Goal: Complete application form

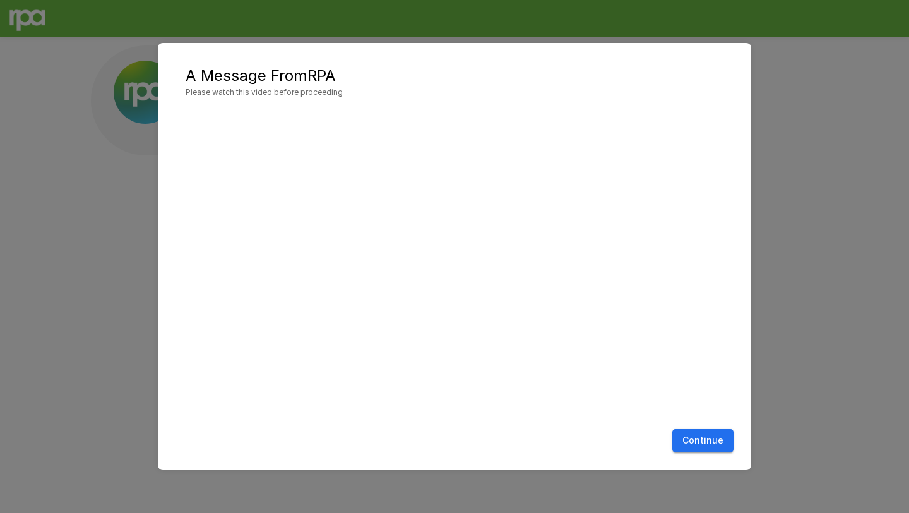
click at [705, 437] on button "Continue" at bounding box center [703, 440] width 61 height 23
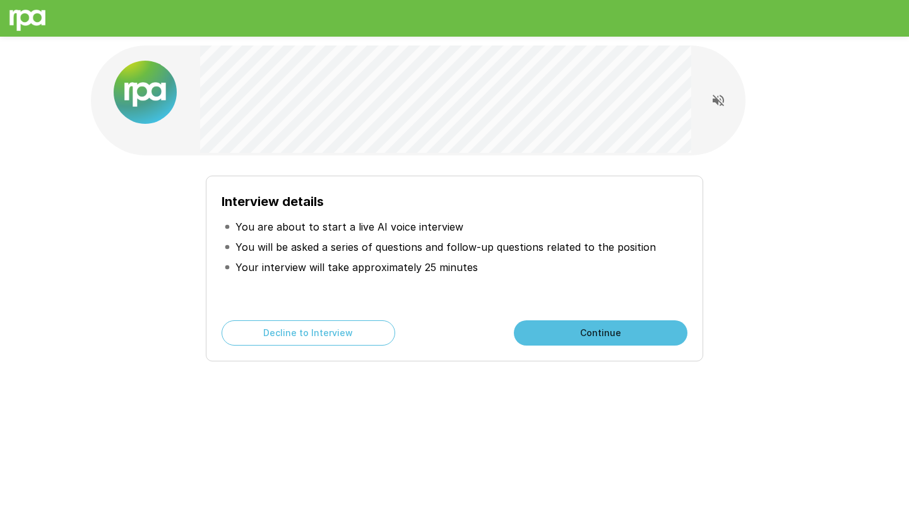
click at [592, 331] on button "Continue" at bounding box center [601, 332] width 174 height 25
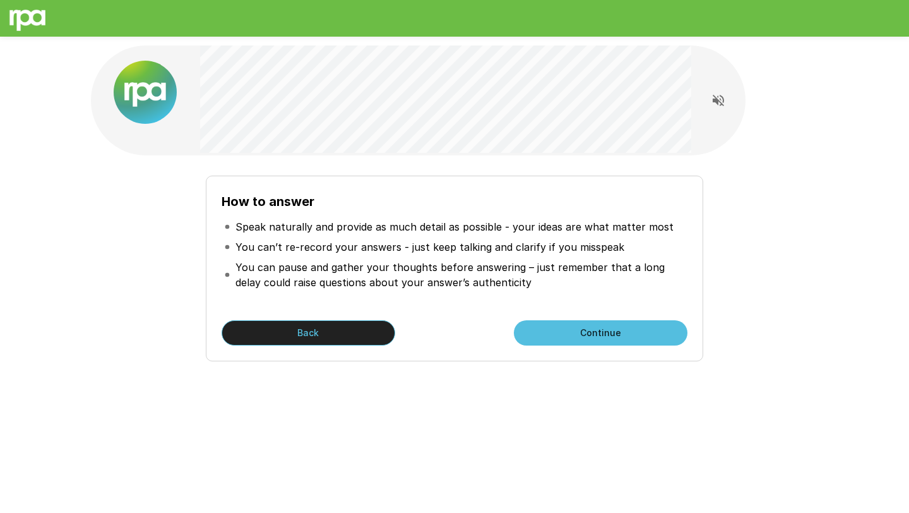
click at [325, 328] on button "Back" at bounding box center [309, 332] width 174 height 25
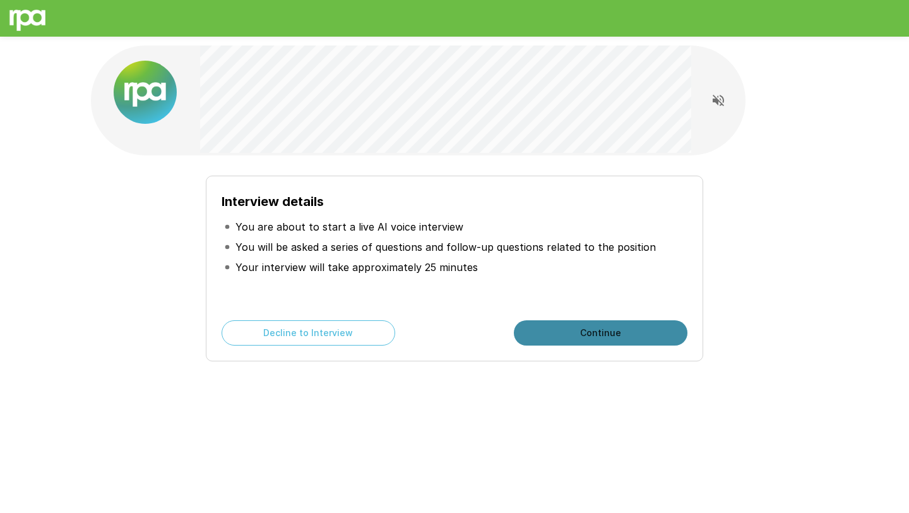
click at [567, 330] on button "Continue" at bounding box center [601, 332] width 174 height 25
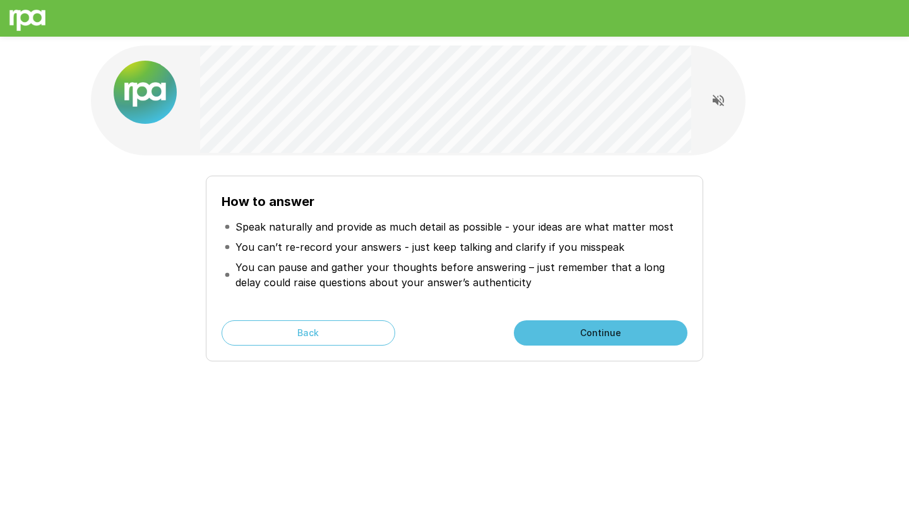
click at [566, 330] on button "Continue" at bounding box center [601, 332] width 174 height 25
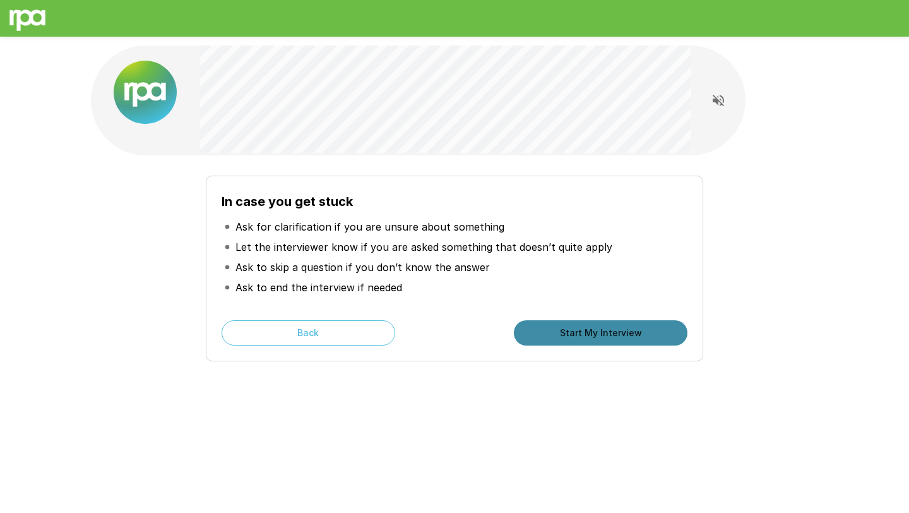
click at [566, 330] on button "Start My Interview" at bounding box center [601, 332] width 174 height 25
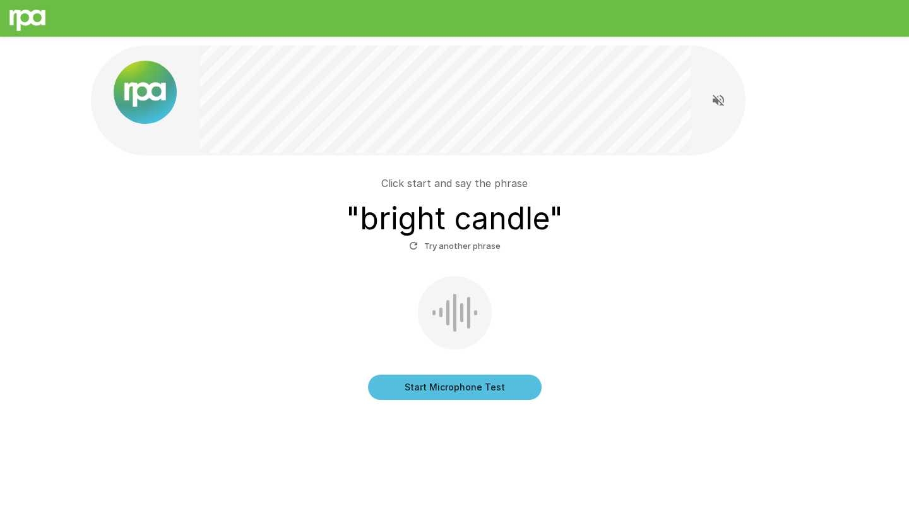
click at [411, 379] on button "Start Microphone Test" at bounding box center [455, 386] width 174 height 25
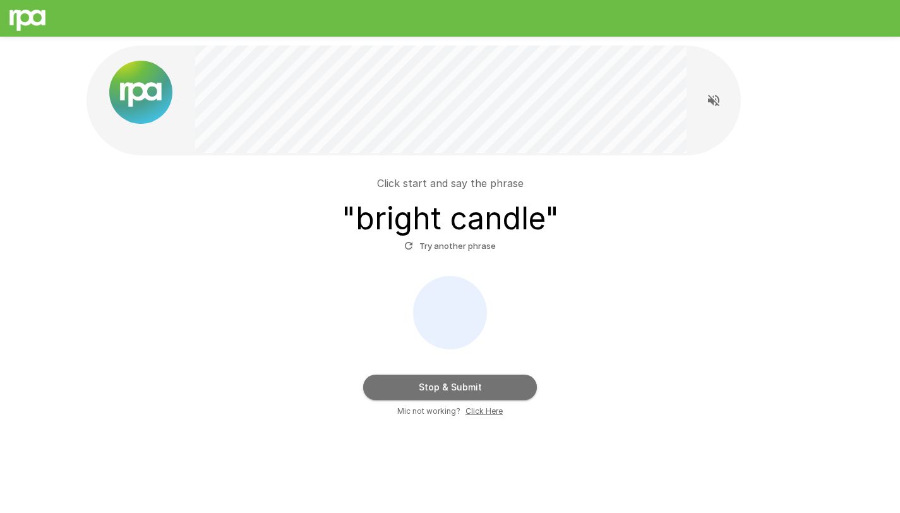
click at [380, 386] on button "Stop & Submit" at bounding box center [450, 386] width 174 height 25
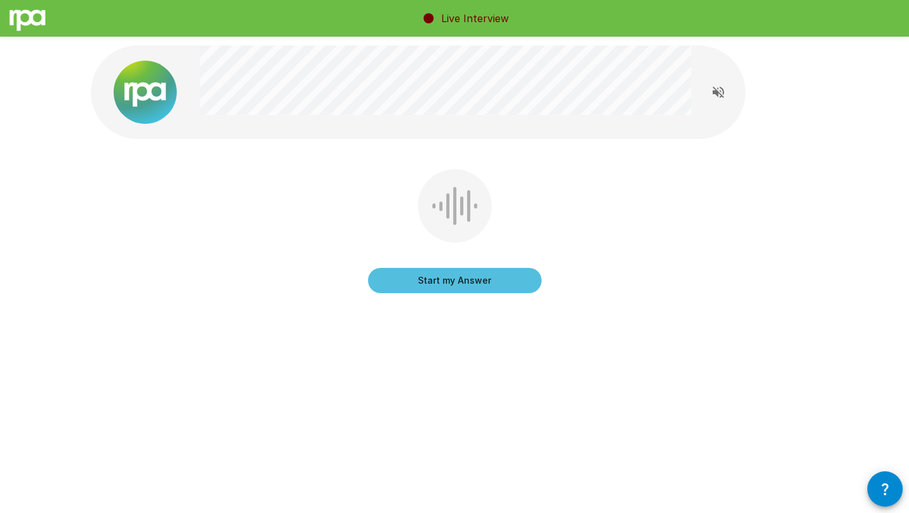
click at [477, 278] on button "Start my Answer" at bounding box center [455, 280] width 174 height 25
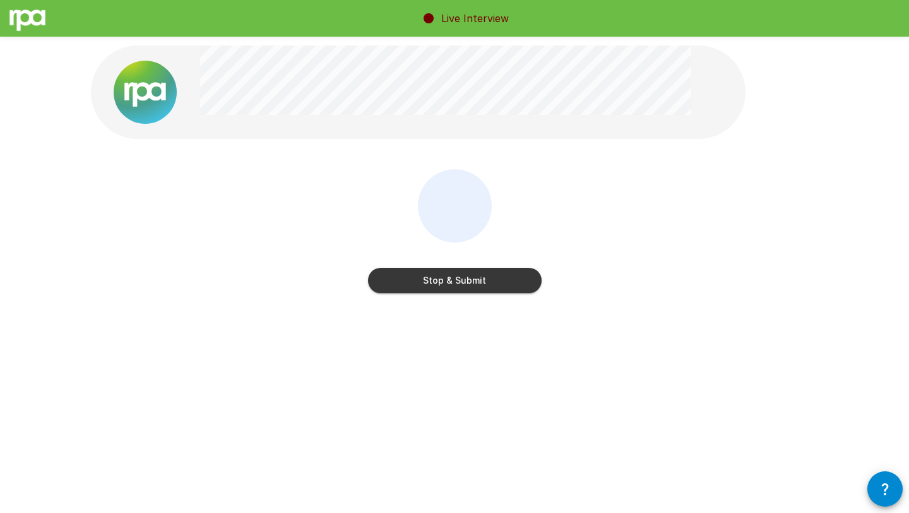
click at [477, 278] on button "Stop & Submit" at bounding box center [455, 280] width 174 height 25
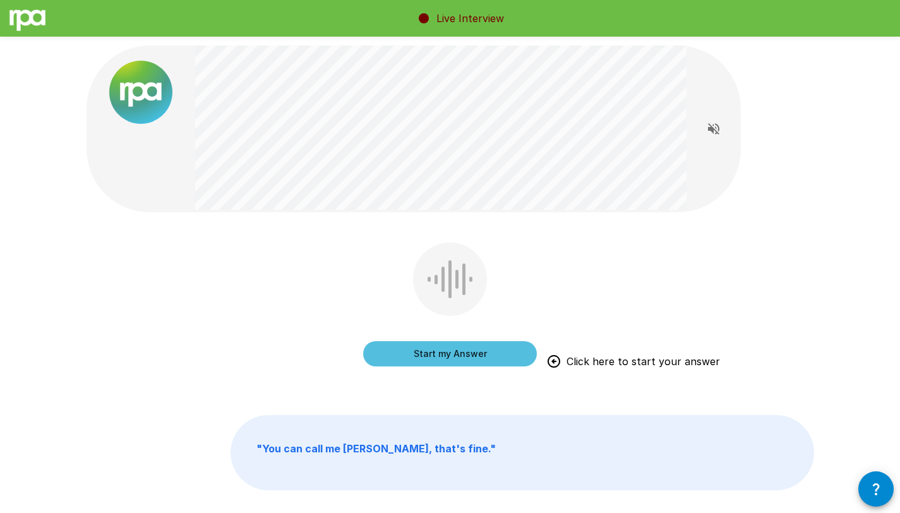
click at [386, 354] on button "Start my Answer" at bounding box center [450, 353] width 174 height 25
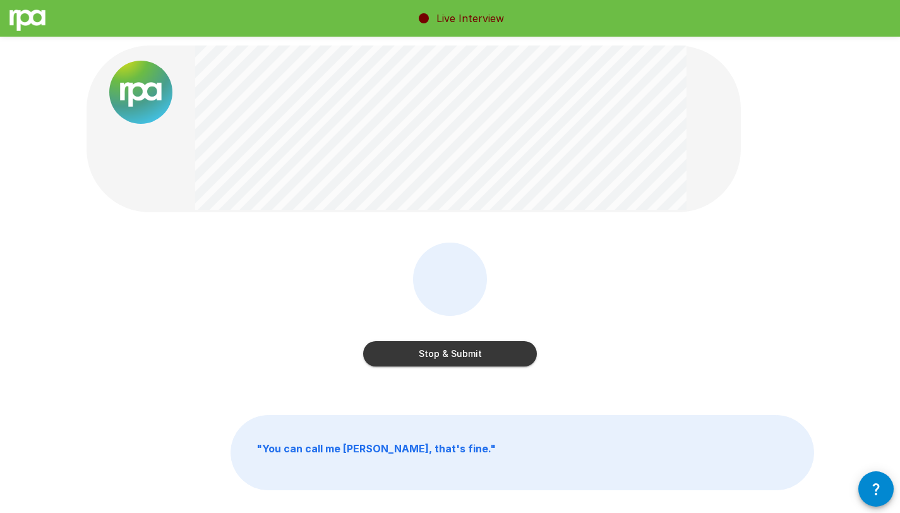
click at [412, 356] on button "Stop & Submit" at bounding box center [450, 353] width 174 height 25
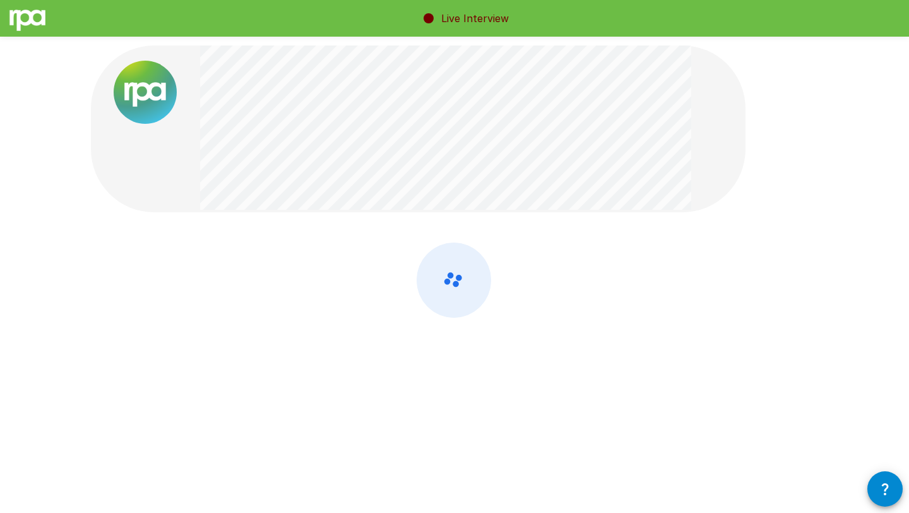
click at [889, 446] on icon "button" at bounding box center [885, 488] width 15 height 15
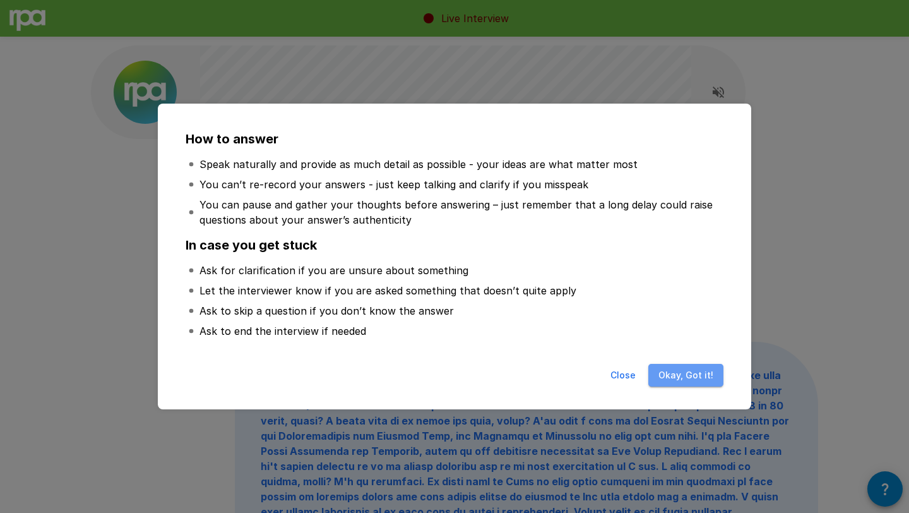
click at [700, 374] on button "Okay, Got it!" at bounding box center [686, 375] width 75 height 23
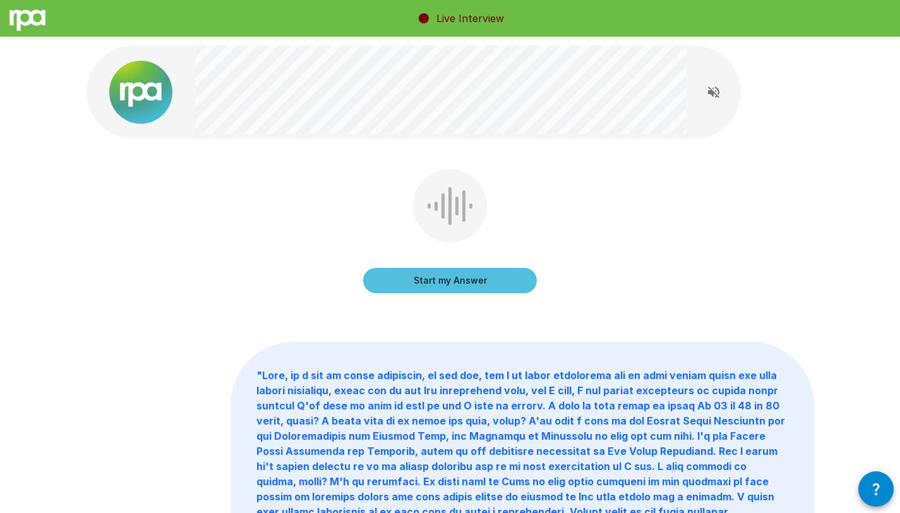
click at [470, 280] on button "Start my Answer" at bounding box center [450, 280] width 174 height 25
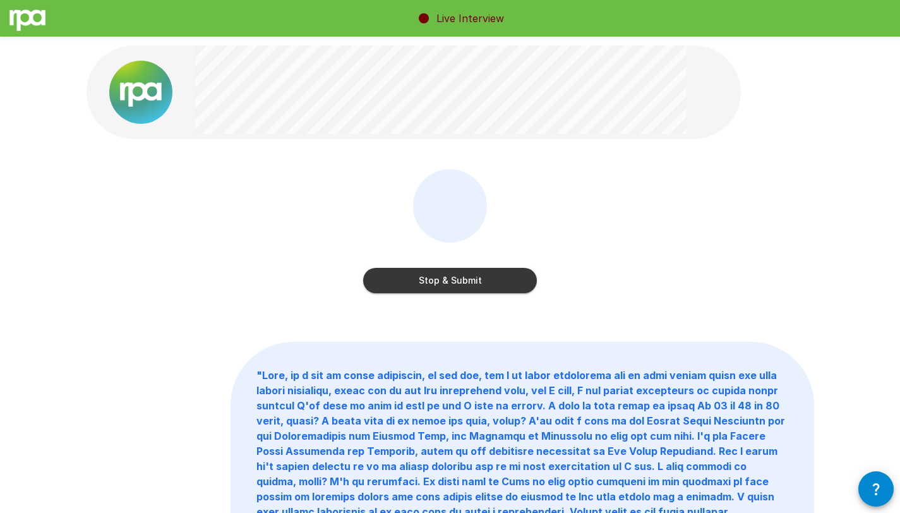
click at [477, 282] on button "Stop & Submit" at bounding box center [450, 280] width 174 height 25
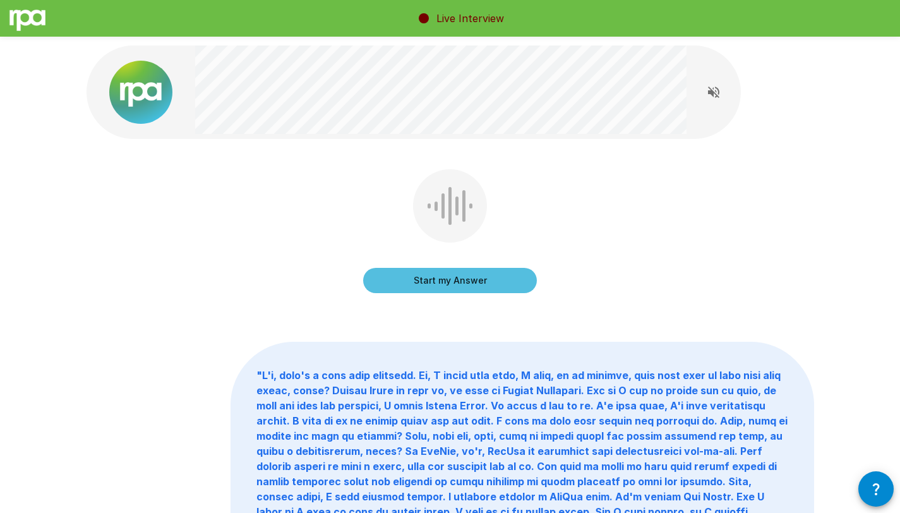
click at [456, 281] on button "Start my Answer" at bounding box center [450, 280] width 174 height 25
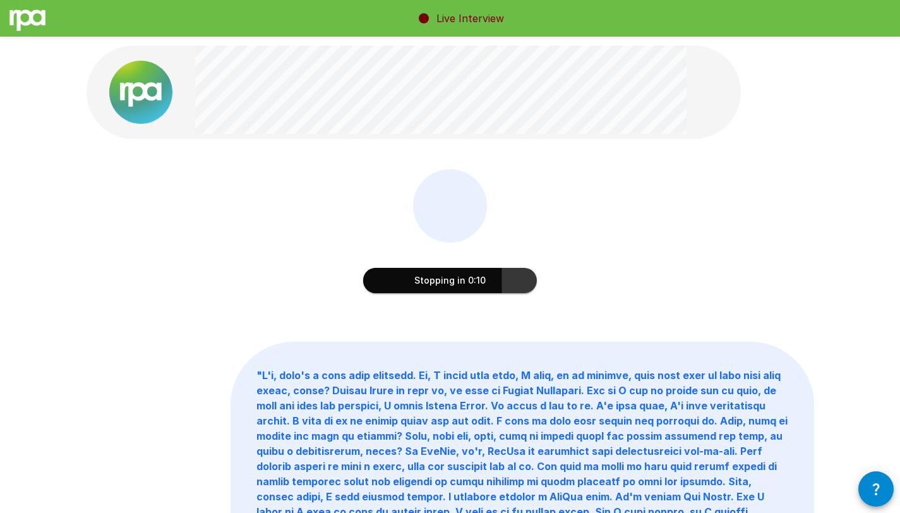
click at [446, 280] on button "Stopping in 0:10" at bounding box center [450, 280] width 174 height 25
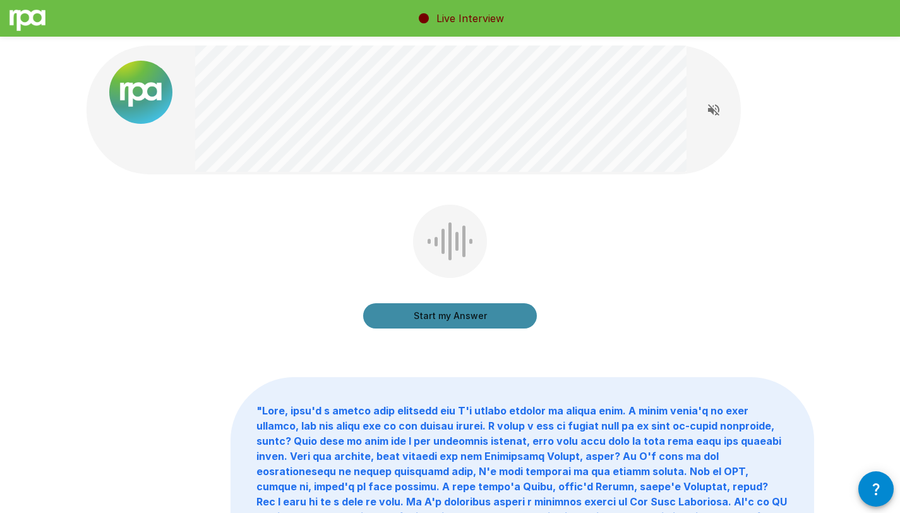
click at [419, 308] on button "Start my Answer" at bounding box center [450, 315] width 174 height 25
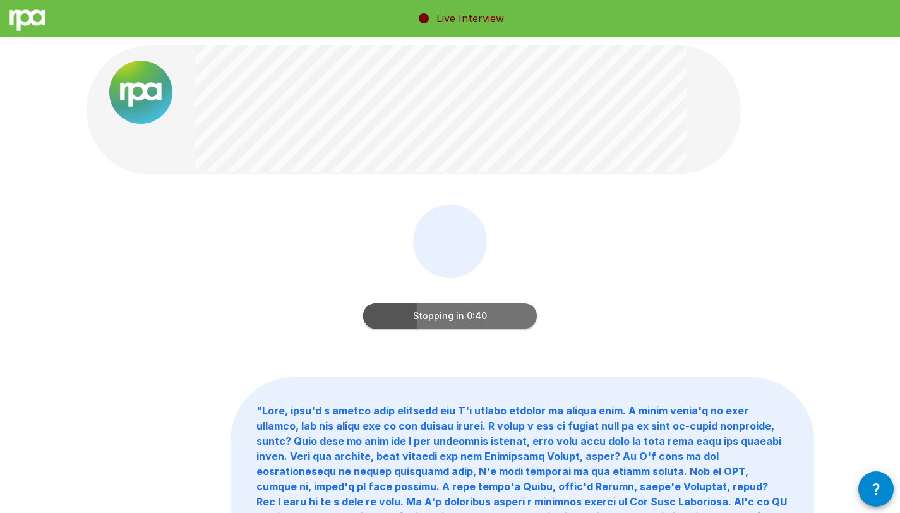
click at [443, 310] on button "Stopping in 0:40" at bounding box center [450, 315] width 174 height 25
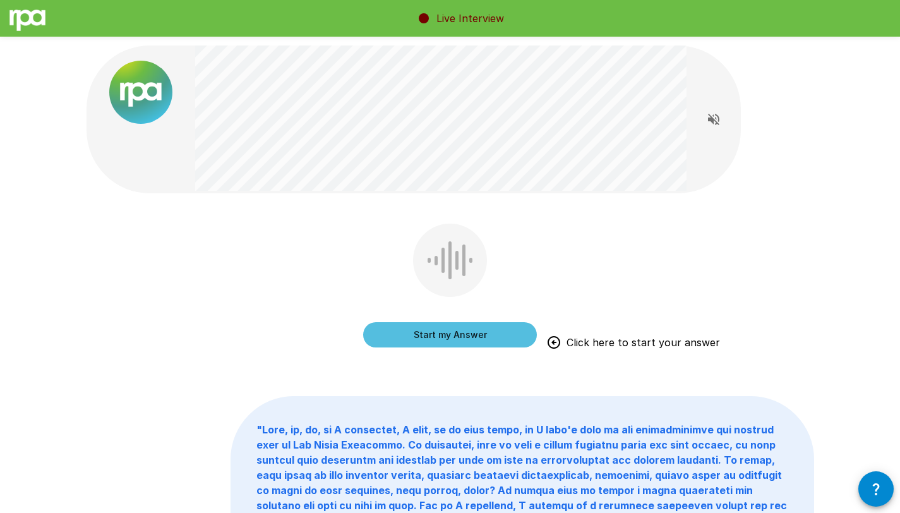
click at [395, 337] on button "Start my Answer" at bounding box center [450, 334] width 174 height 25
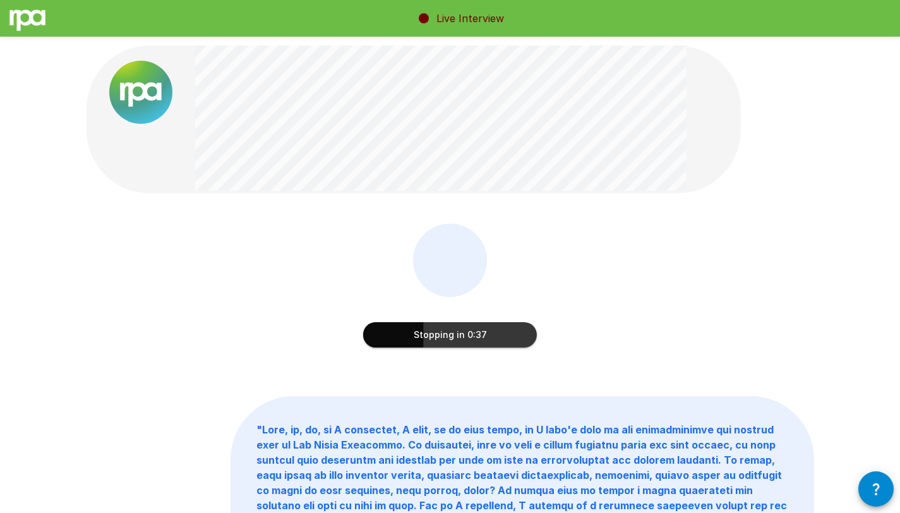
click at [504, 323] on button "Stopping in 0:37" at bounding box center [450, 334] width 174 height 25
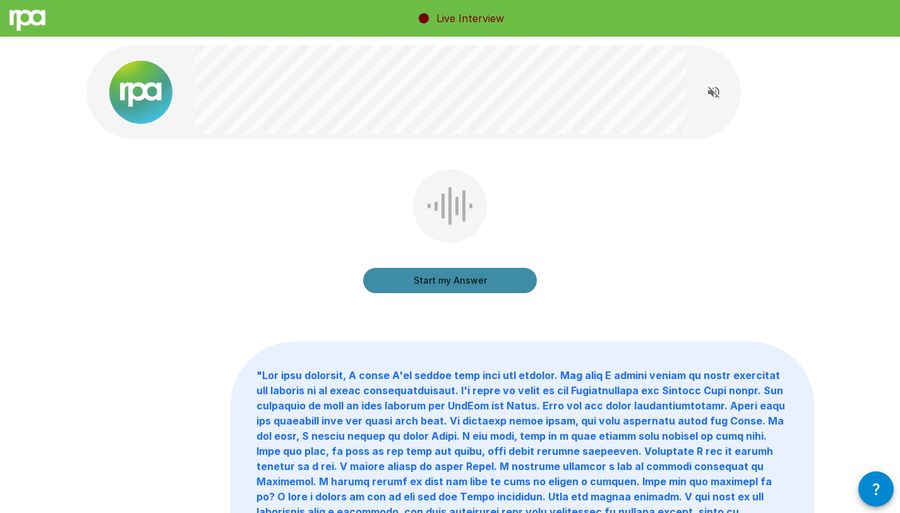
click at [397, 281] on button "Start my Answer" at bounding box center [450, 280] width 174 height 25
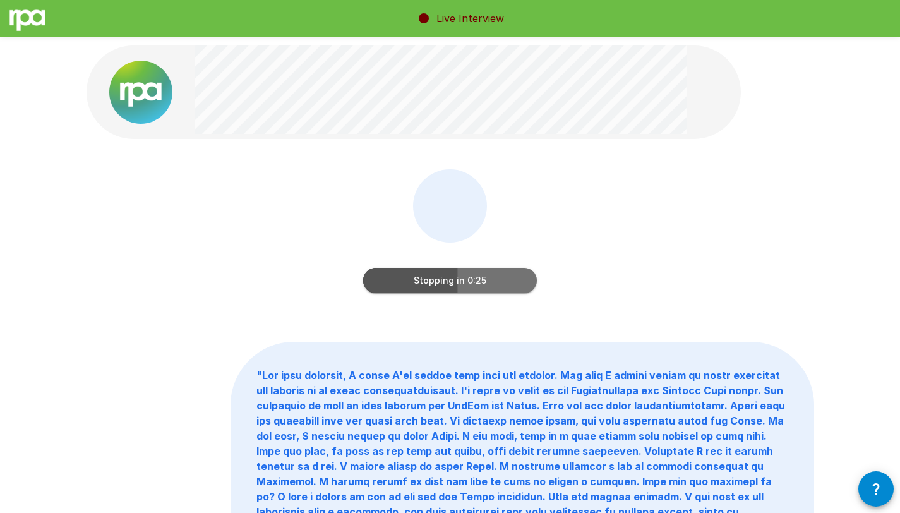
click at [481, 282] on button "Stopping in 0:25" at bounding box center [450, 280] width 174 height 25
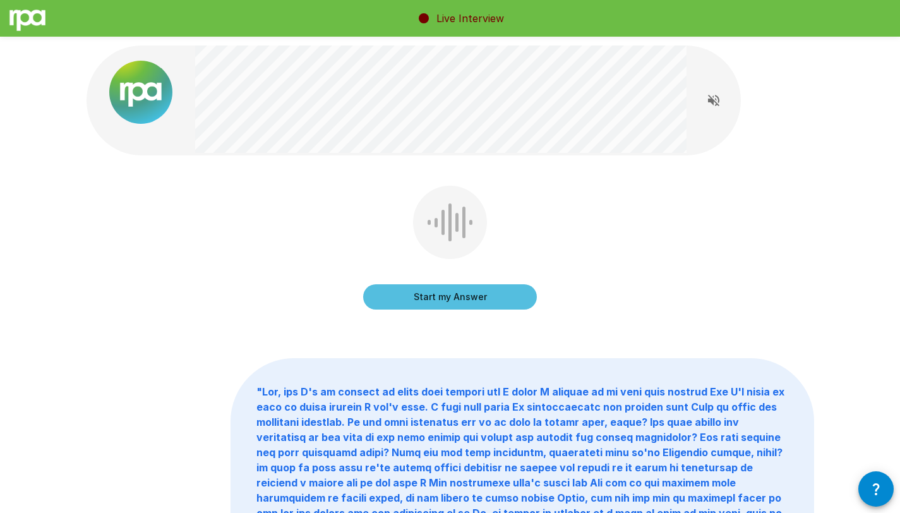
click at [504, 299] on button "Start my Answer" at bounding box center [450, 296] width 174 height 25
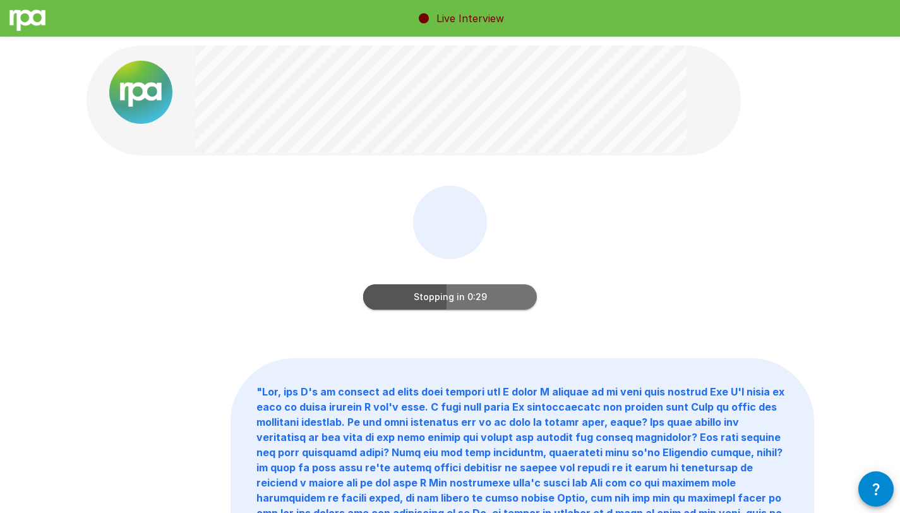
click at [480, 299] on button "Stopping in 0:29" at bounding box center [450, 296] width 174 height 25
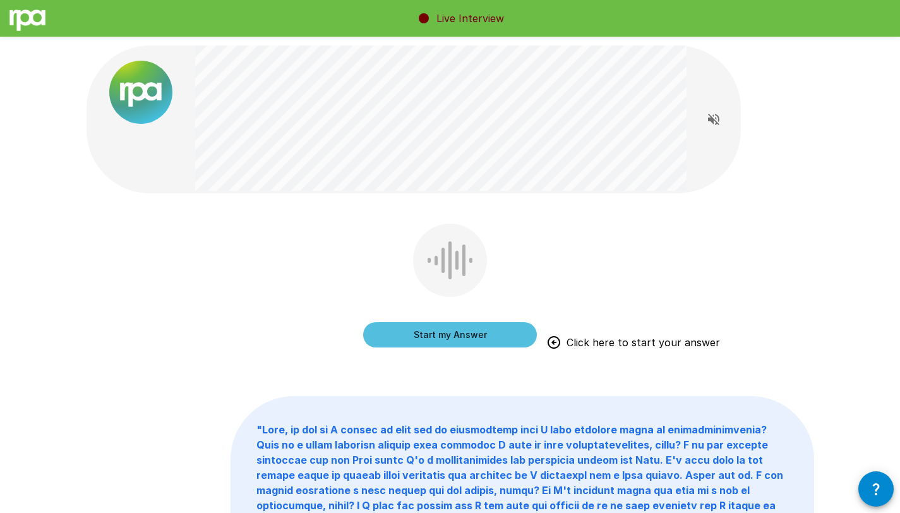
click at [390, 330] on button "Start my Answer" at bounding box center [450, 334] width 174 height 25
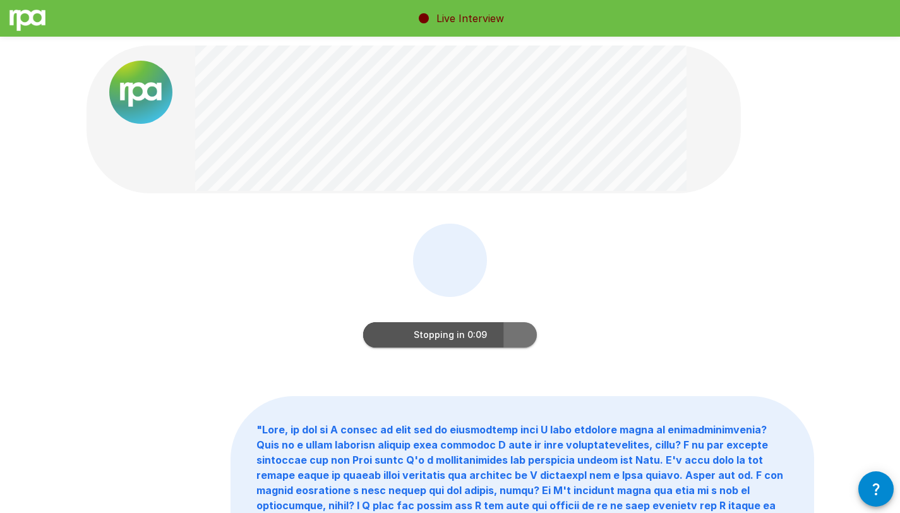
click at [446, 329] on button "Stopping in 0:09" at bounding box center [450, 334] width 174 height 25
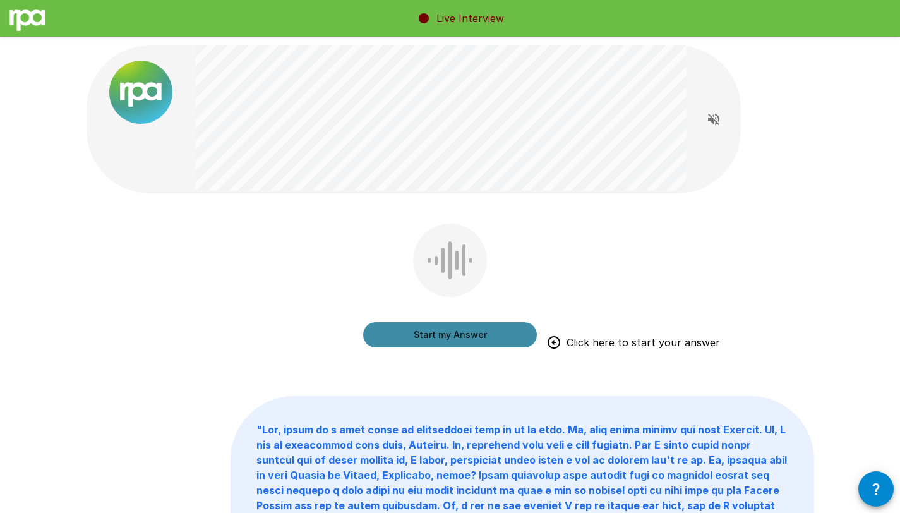
click at [380, 337] on button "Start my Answer" at bounding box center [450, 334] width 174 height 25
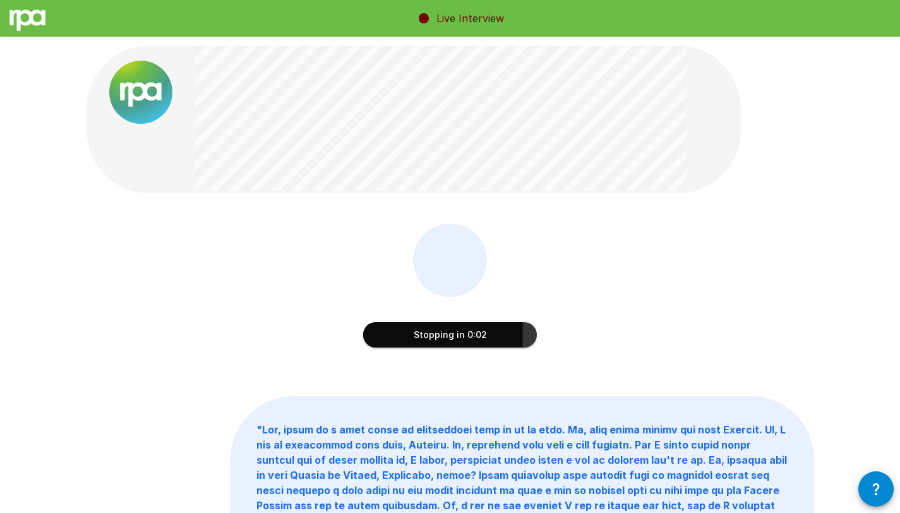
click at [462, 342] on button "Stopping in 0:02" at bounding box center [450, 334] width 174 height 25
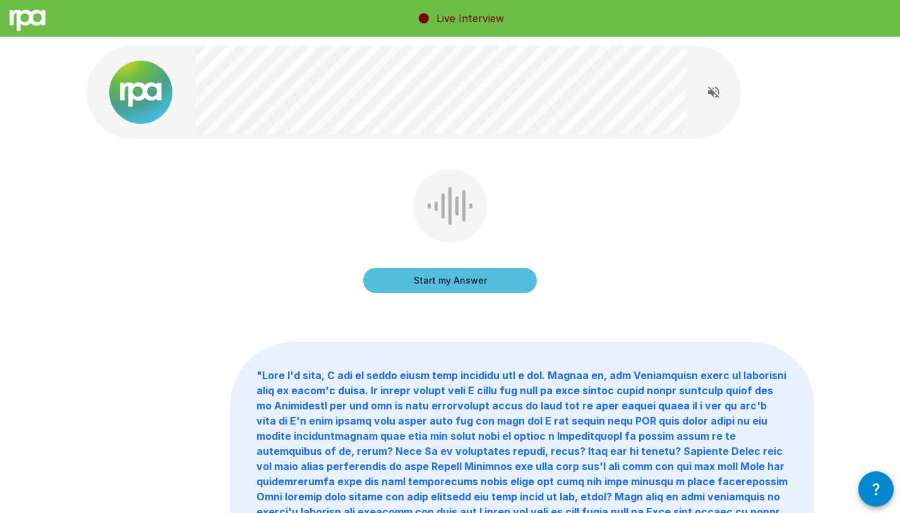
click at [380, 281] on button "Start my Answer" at bounding box center [450, 280] width 174 height 25
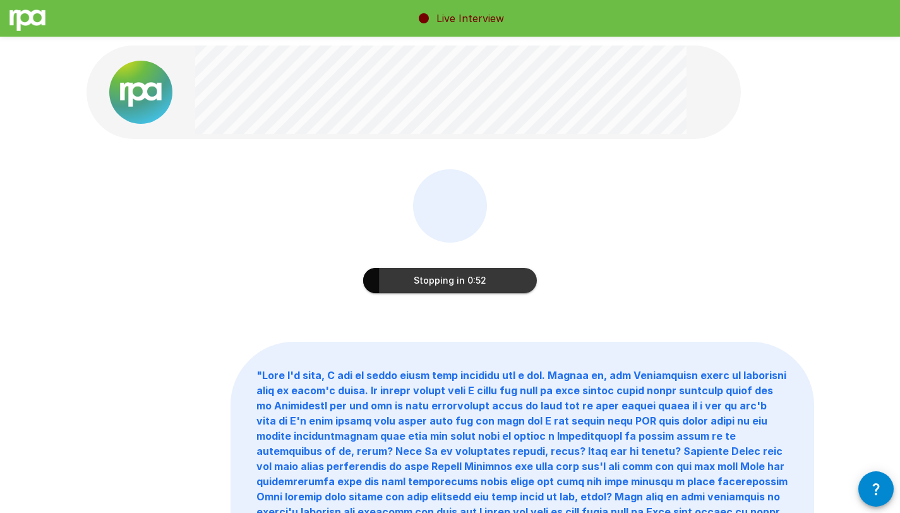
click at [507, 285] on button "Stopping in 0:52" at bounding box center [450, 280] width 174 height 25
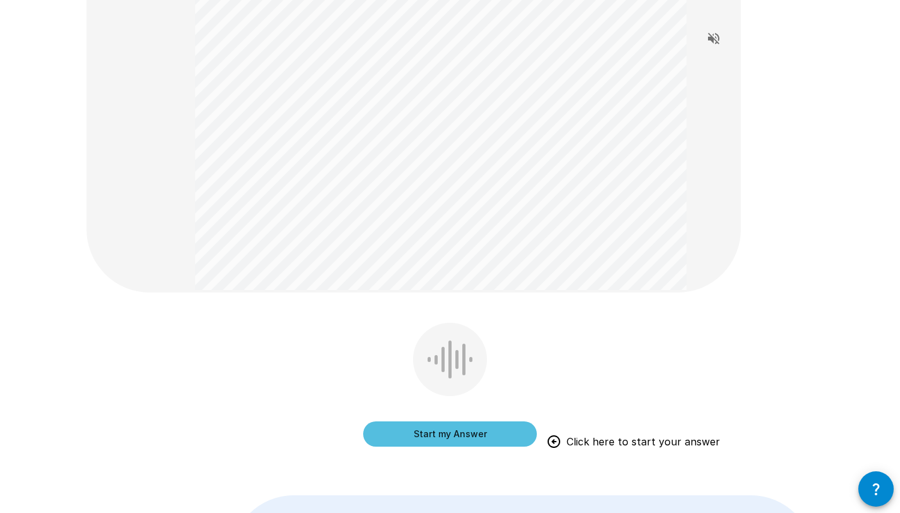
scroll to position [316, 0]
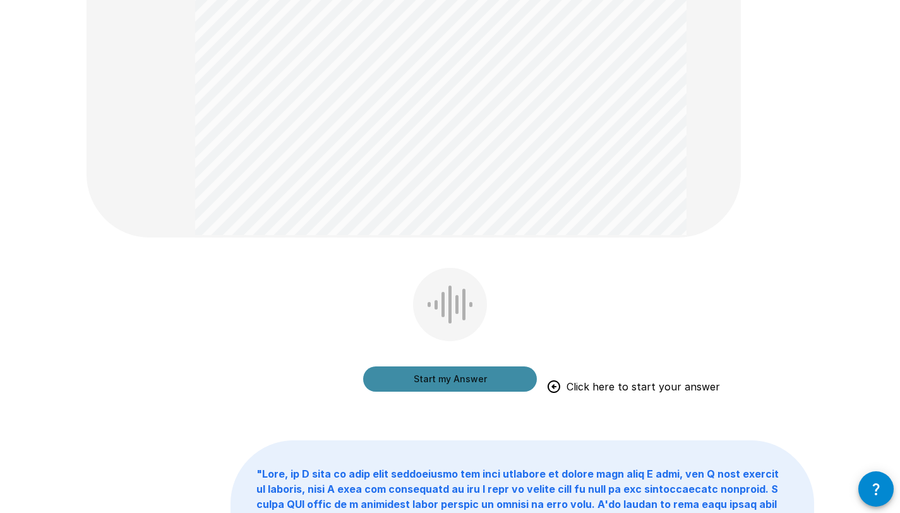
click at [421, 374] on button "Start my Answer" at bounding box center [450, 378] width 174 height 25
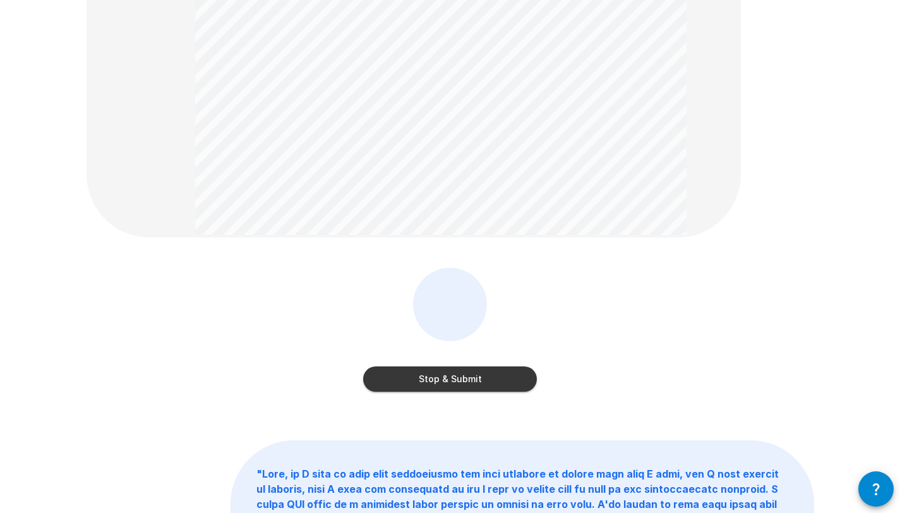
click at [458, 374] on button "Stop & Submit" at bounding box center [450, 378] width 174 height 25
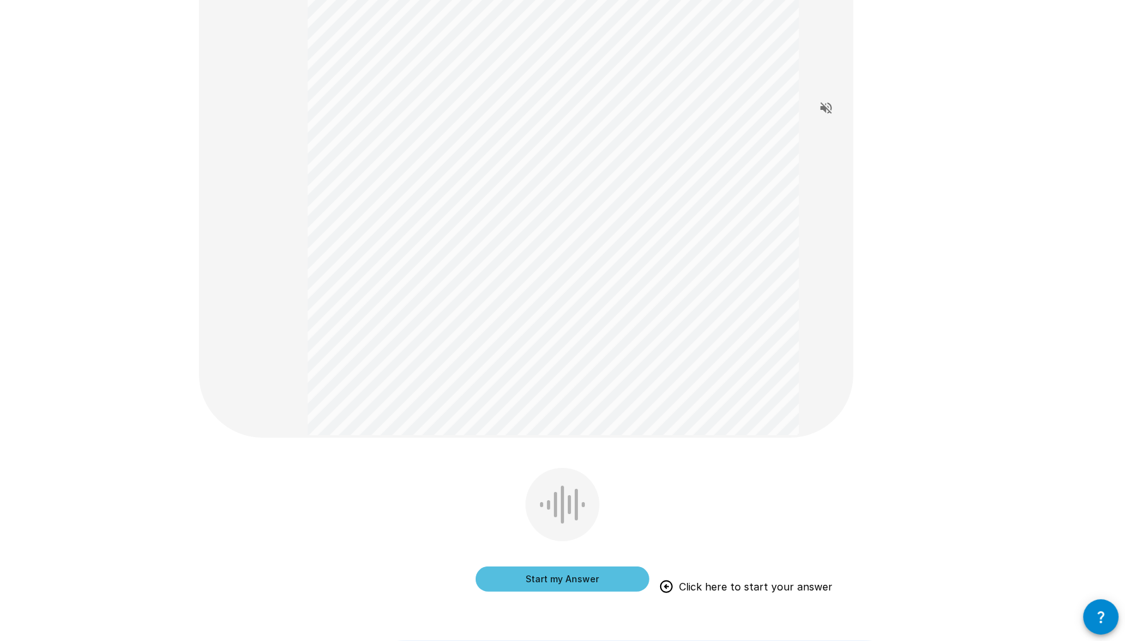
scroll to position [306, 0]
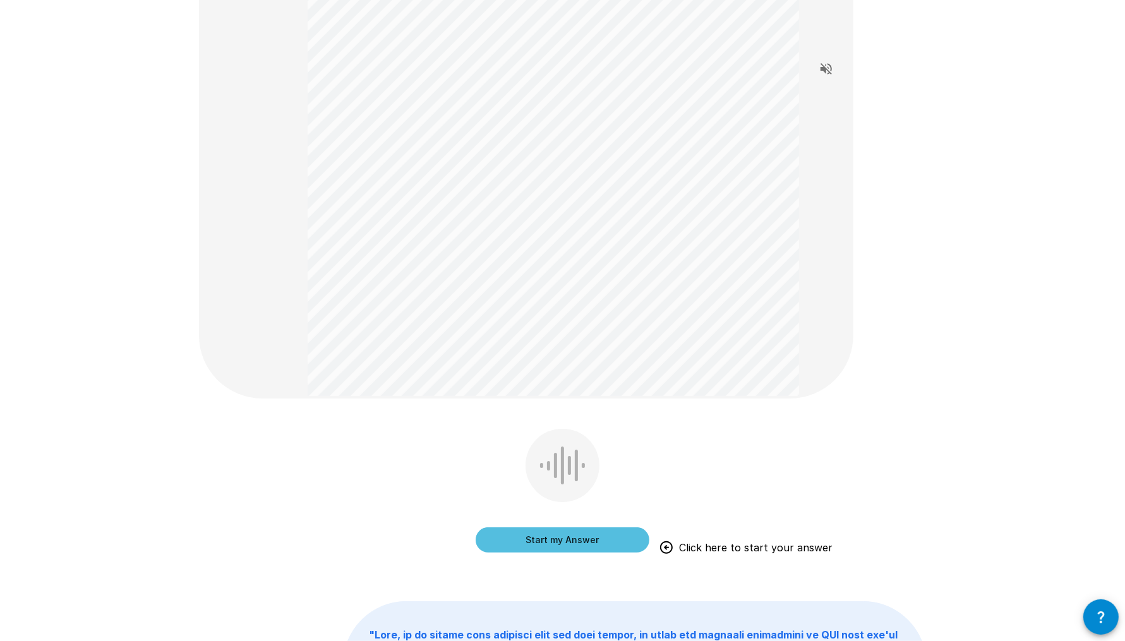
click at [577, 446] on button "Start my Answer" at bounding box center [563, 539] width 174 height 25
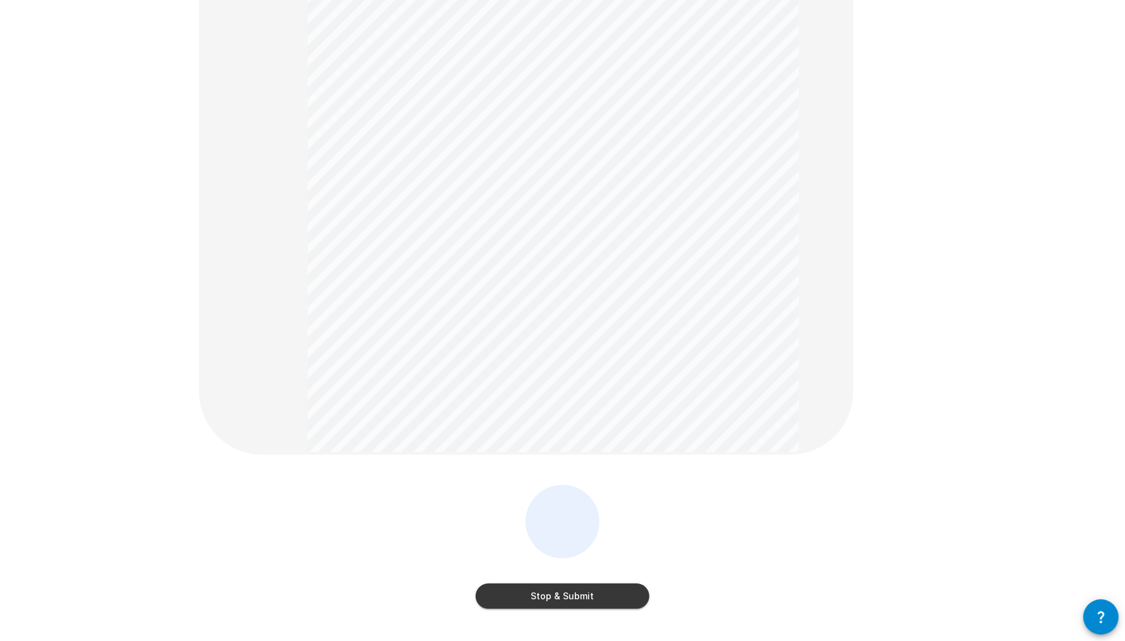
scroll to position [254, 0]
click at [554, 446] on button "Stop & Submit" at bounding box center [563, 592] width 174 height 25
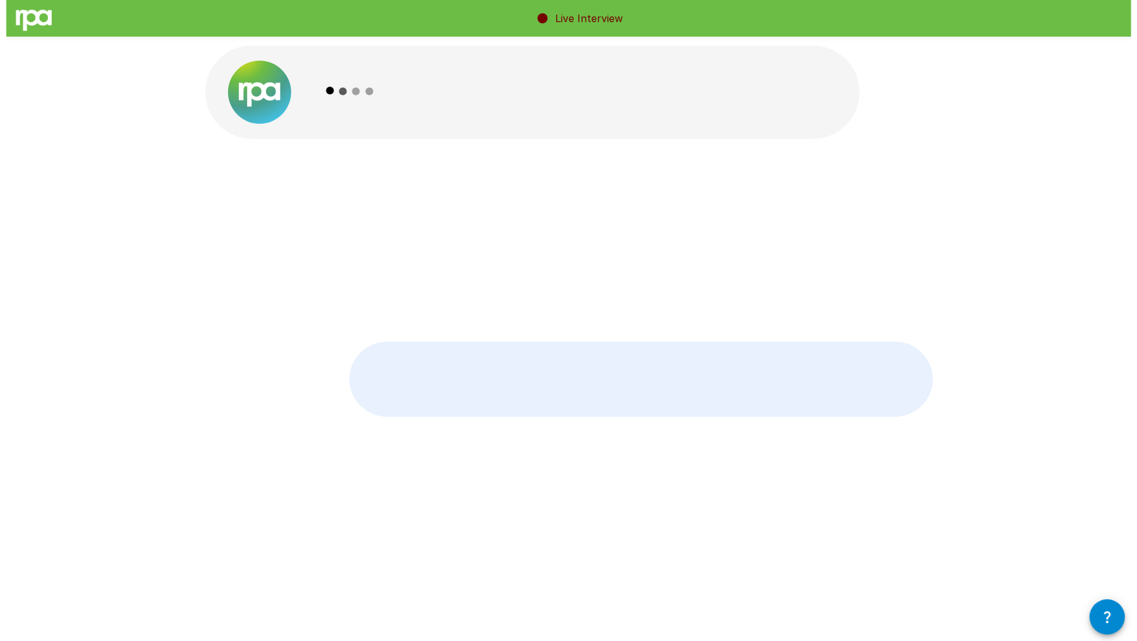
scroll to position [0, 0]
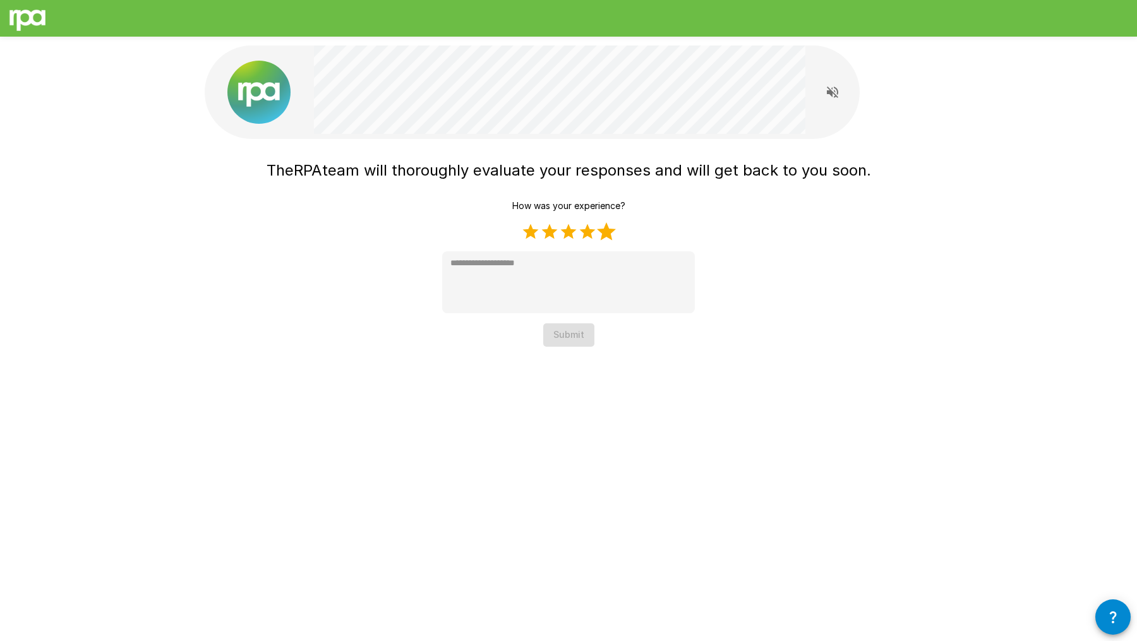
click at [609, 238] on label "5 Stars" at bounding box center [606, 231] width 19 height 19
type textarea "*"
click at [569, 328] on button "Submit" at bounding box center [568, 334] width 51 height 23
